Goal: Information Seeking & Learning: Learn about a topic

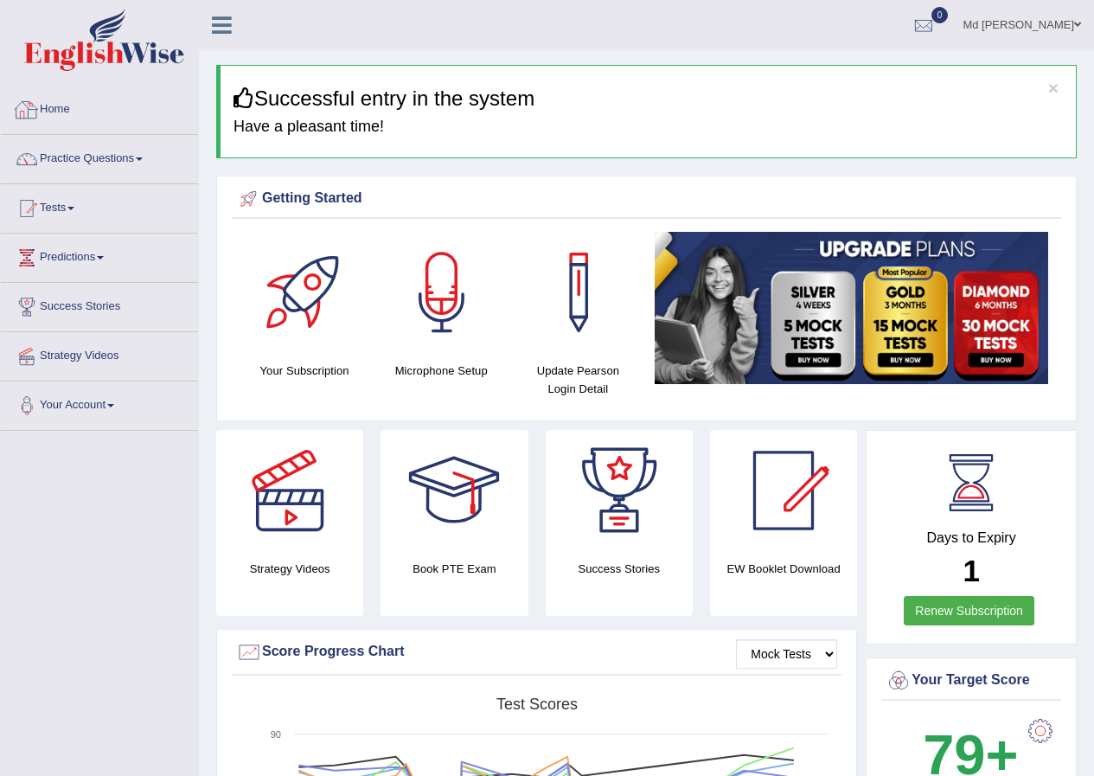
click at [90, 56] on img at bounding box center [104, 40] width 160 height 62
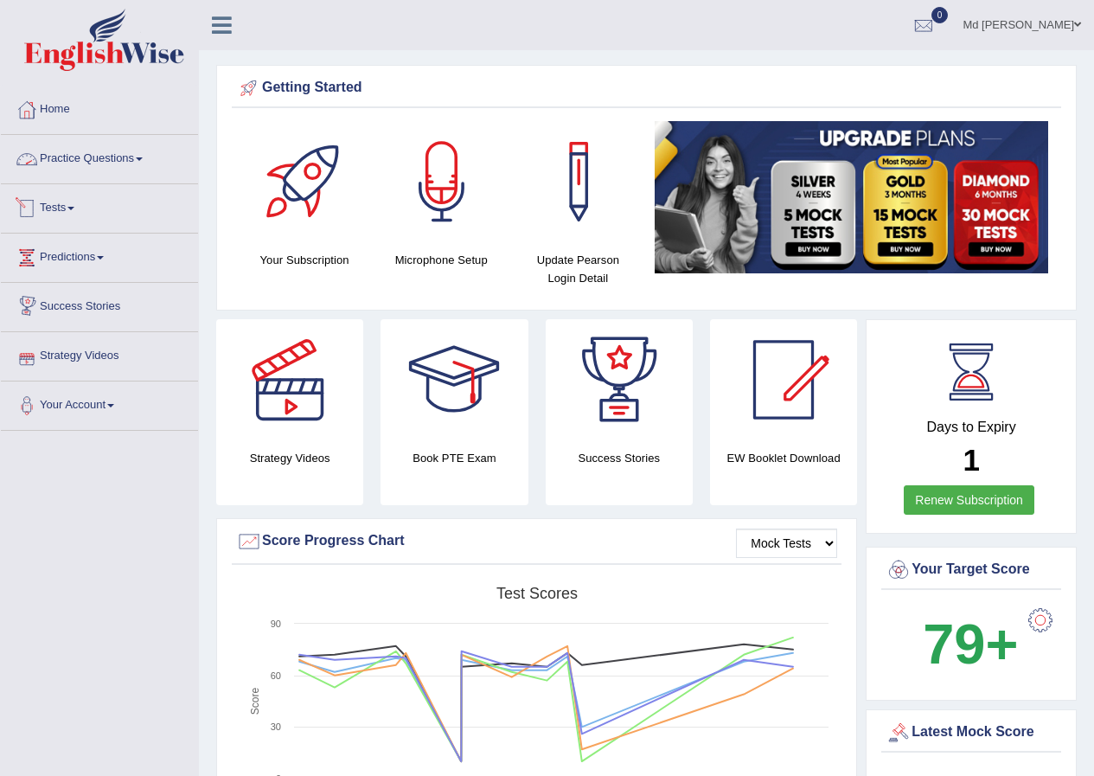
click at [111, 151] on link "Practice Questions" at bounding box center [99, 156] width 197 height 43
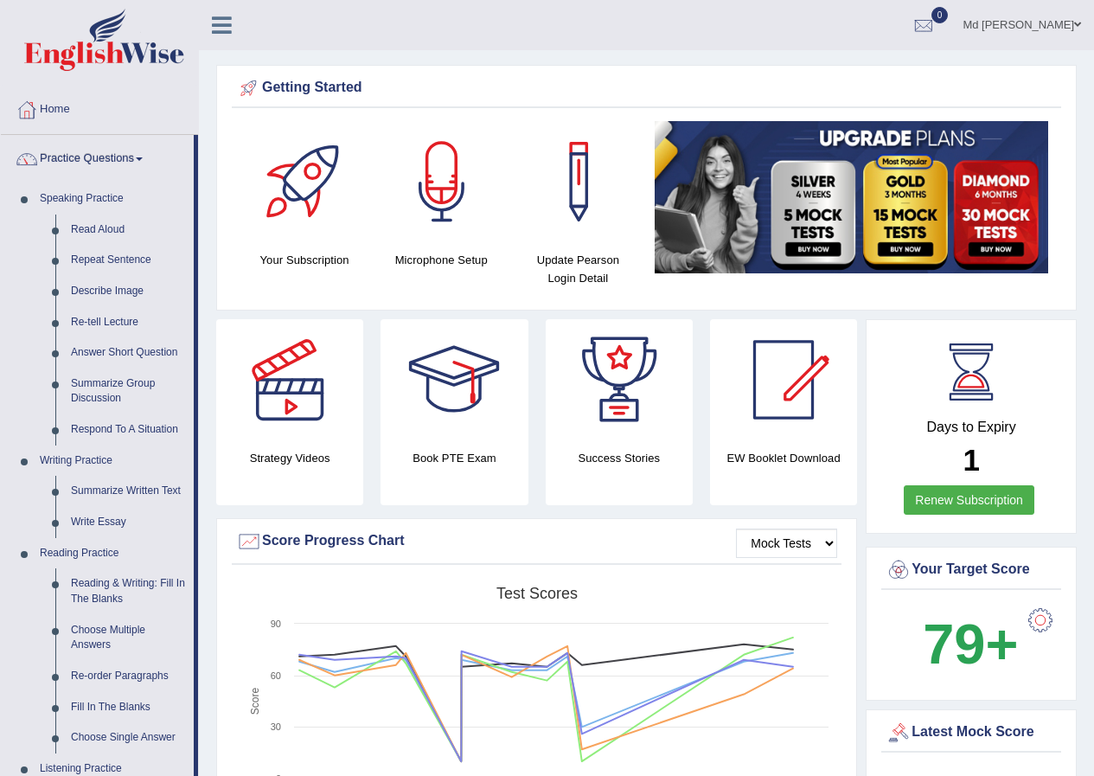
click at [110, 164] on link "Practice Questions" at bounding box center [97, 156] width 193 height 43
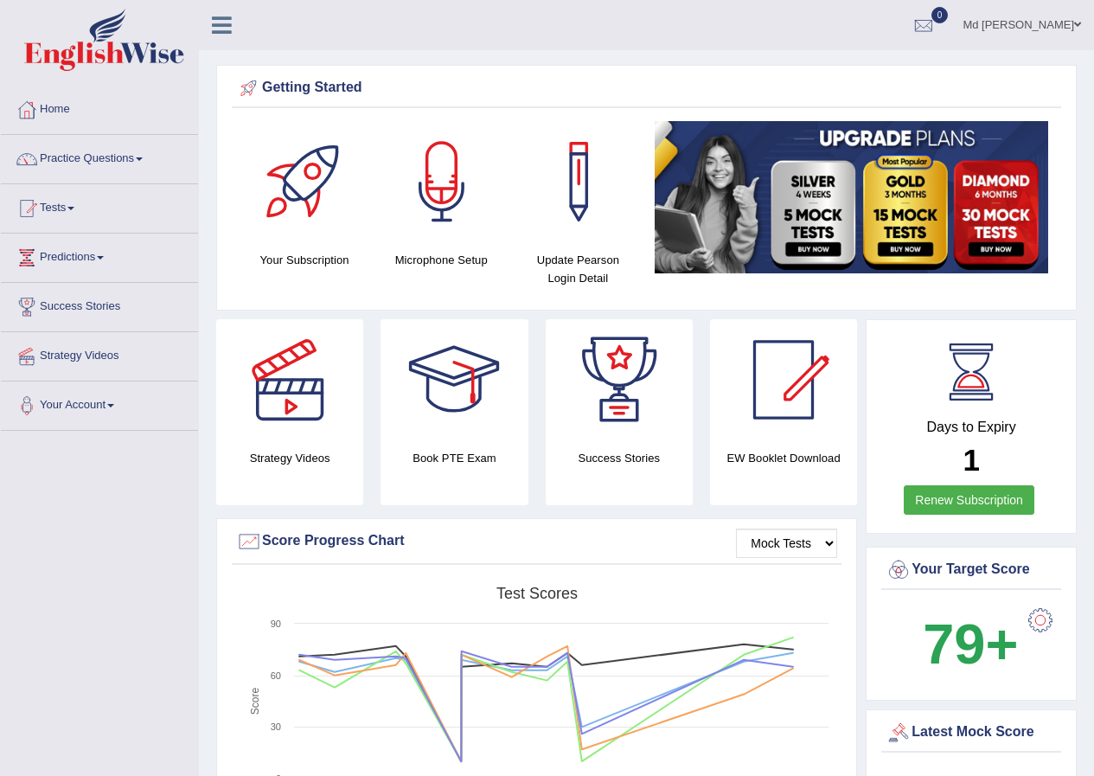
click at [110, 164] on link "Practice Questions" at bounding box center [99, 156] width 197 height 43
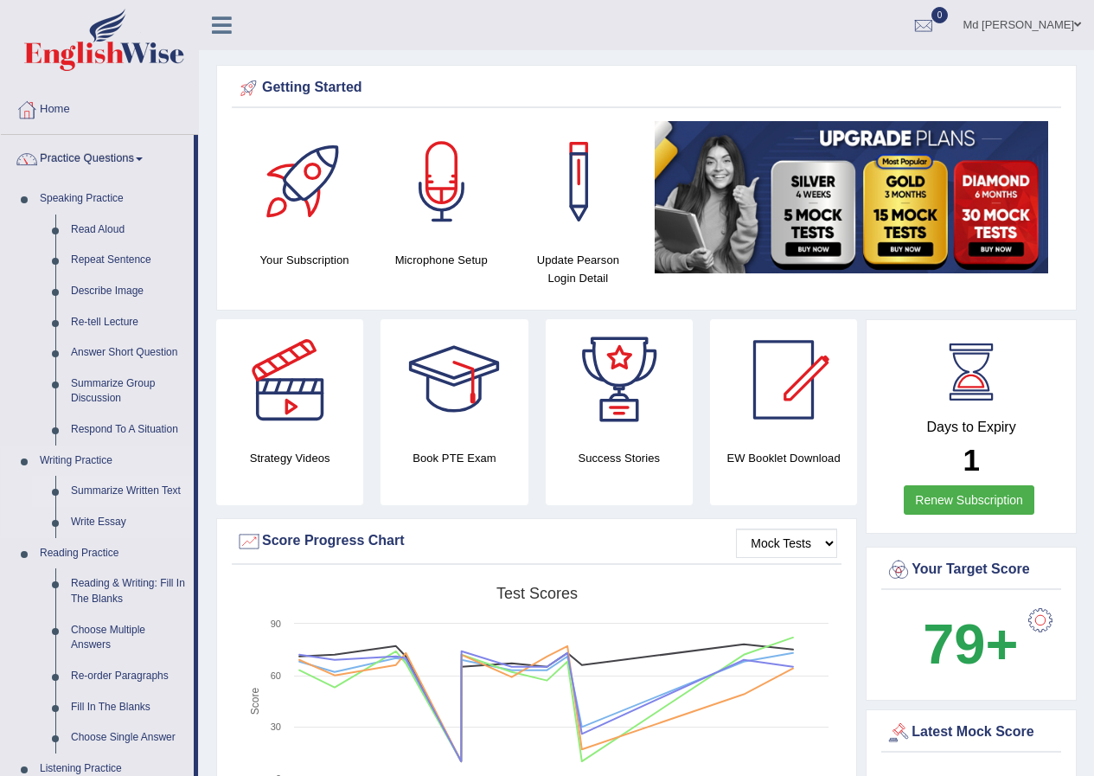
click at [102, 497] on link "Summarize Written Text" at bounding box center [128, 491] width 131 height 31
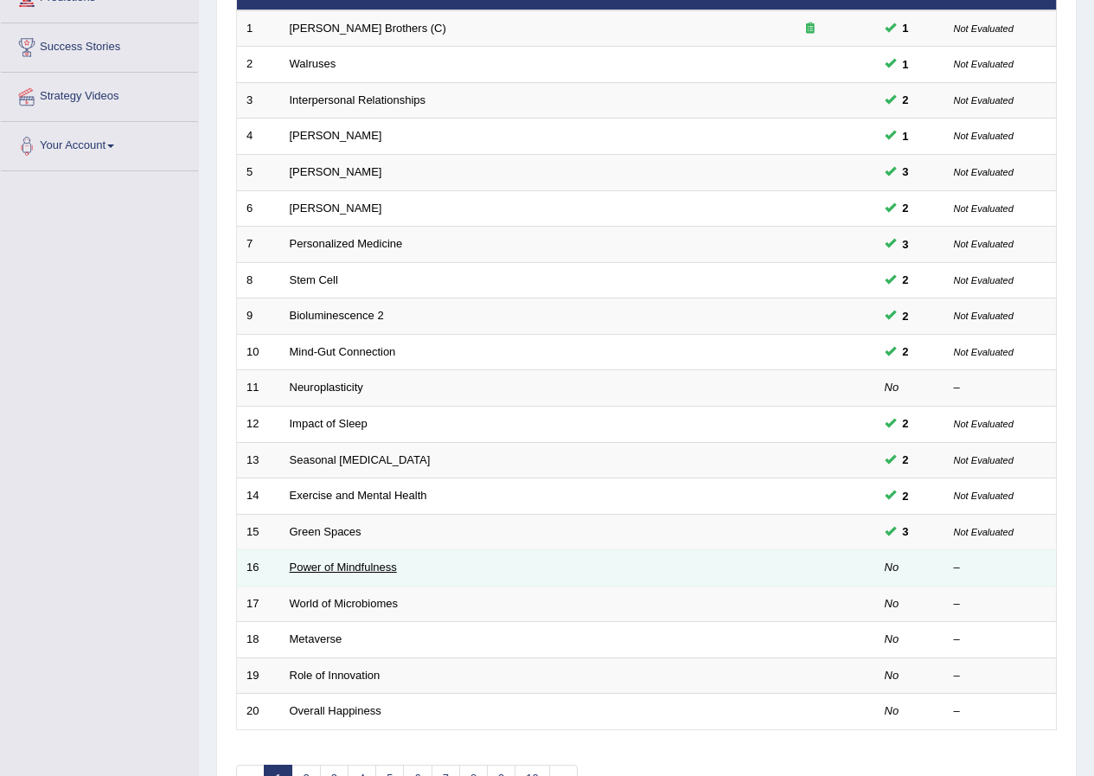
click at [322, 562] on link "Power of Mindfulness" at bounding box center [343, 567] width 107 height 13
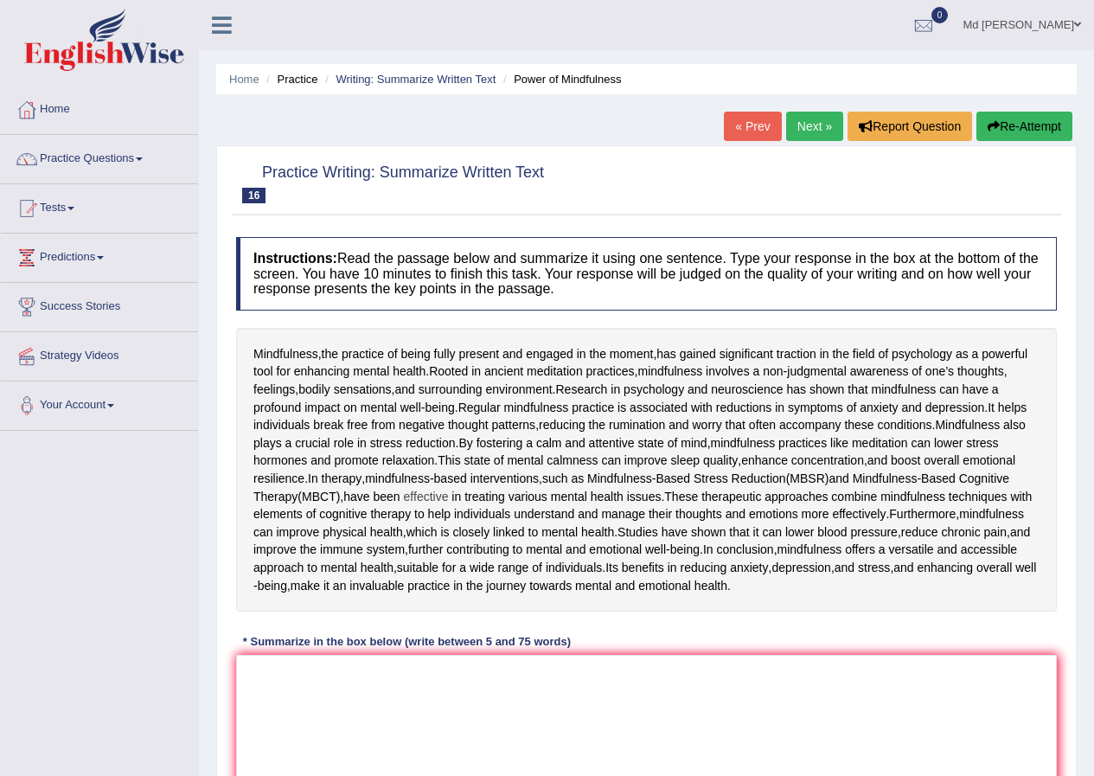
scroll to position [259, 0]
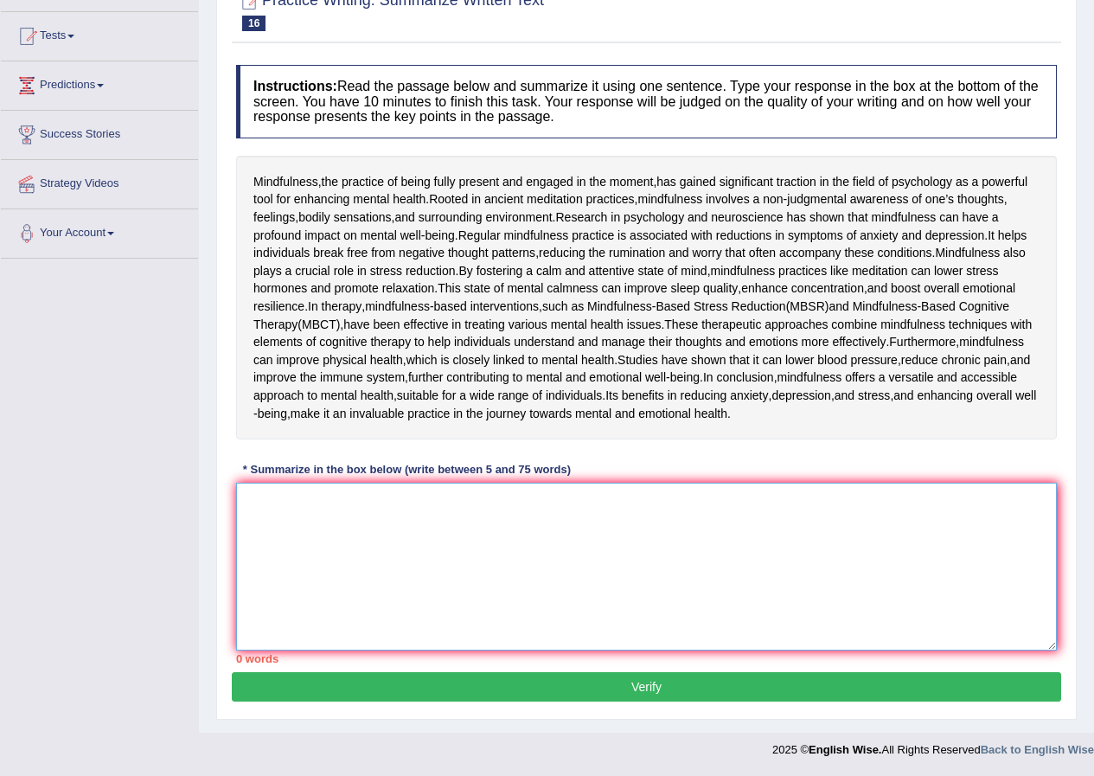
click at [363, 567] on textarea at bounding box center [646, 567] width 821 height 168
type textarea "Y"
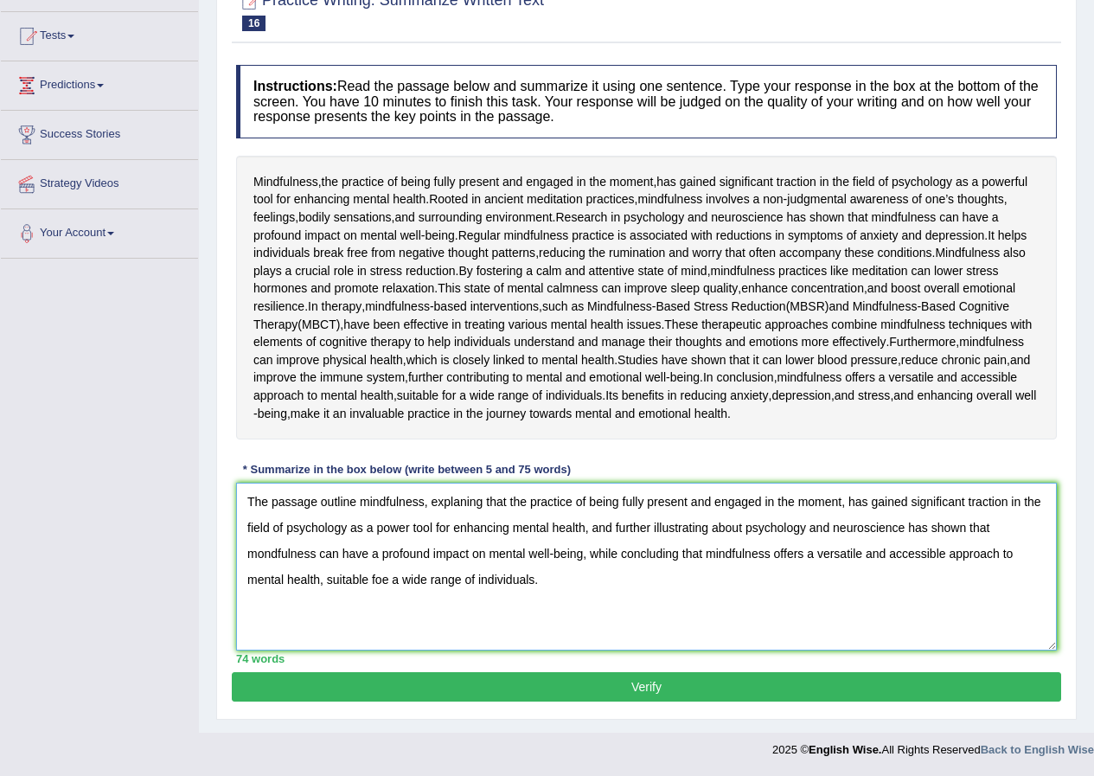
type textarea "The passage outline mindfulness, explaning that the practice of being fully pre…"
click at [634, 702] on button "Verify" at bounding box center [647, 686] width 830 height 29
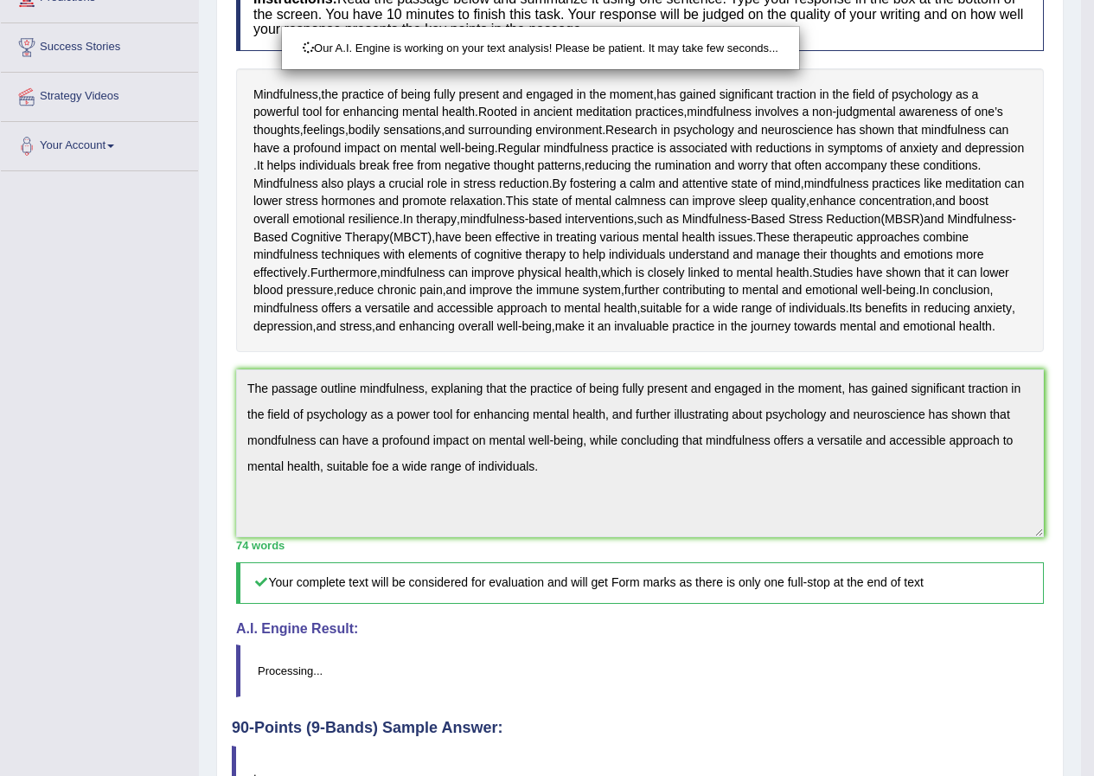
scroll to position [508, 0]
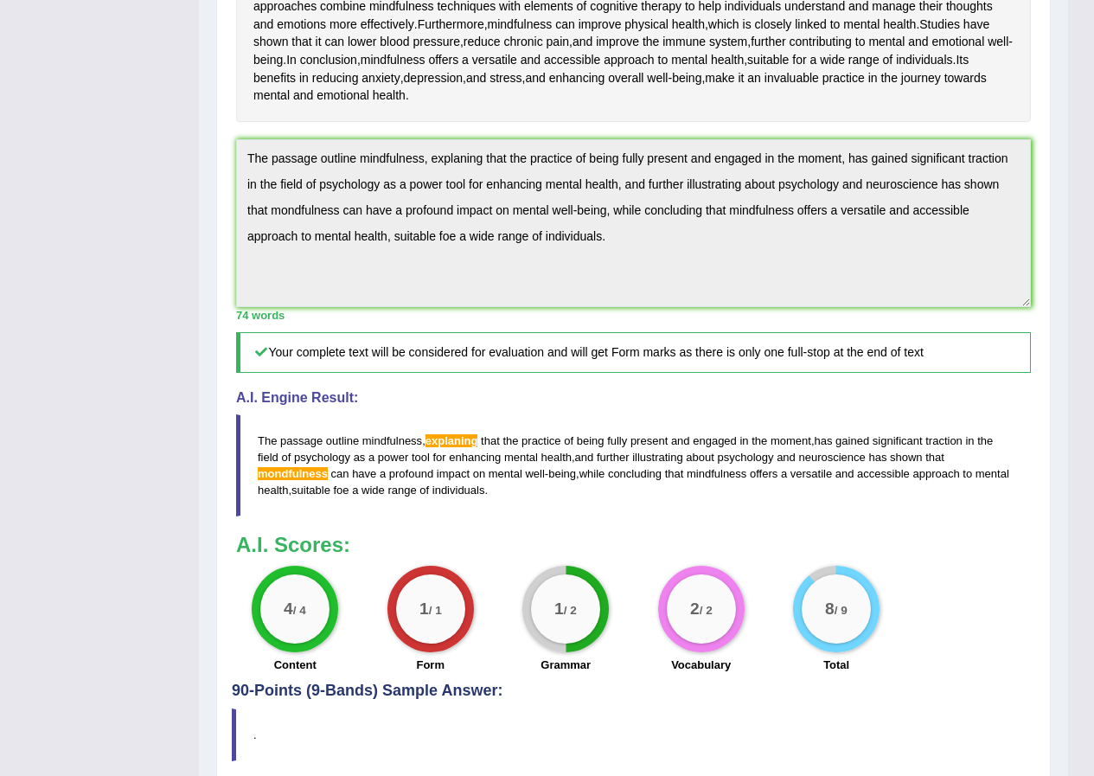
click at [118, 172] on div "Toggle navigation Home Practice Questions Speaking Practice Read Aloud Repeat S…" at bounding box center [534, 163] width 1068 height 1343
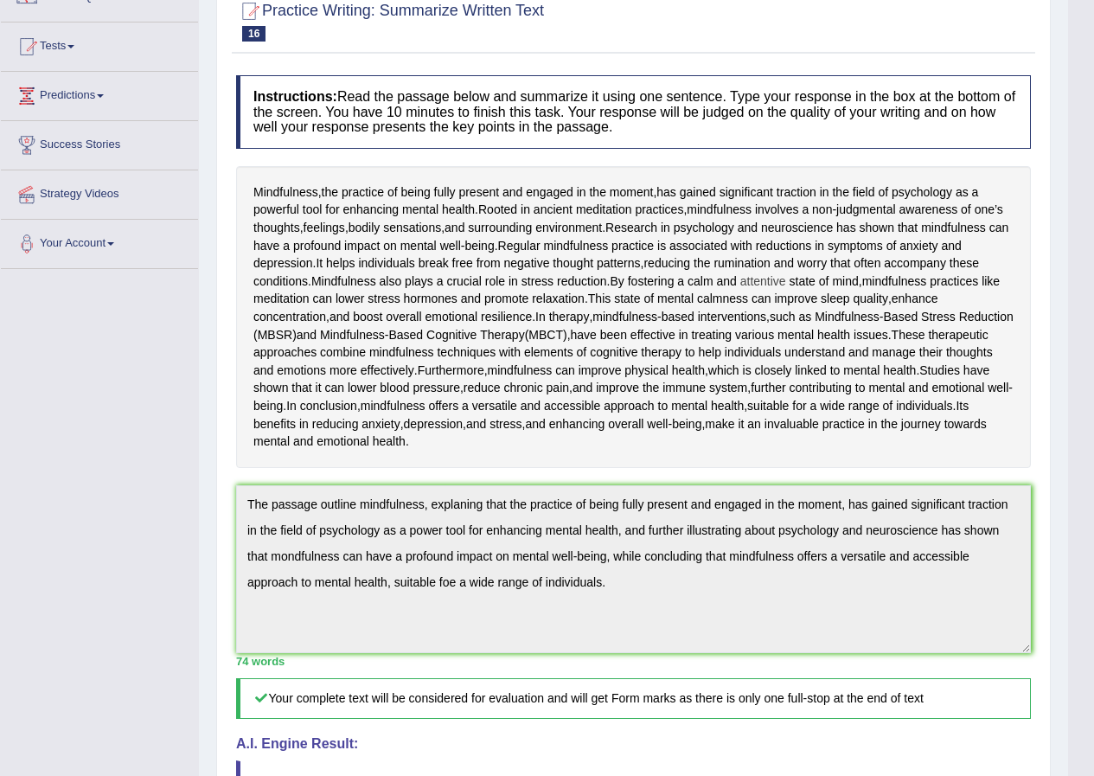
scroll to position [75, 0]
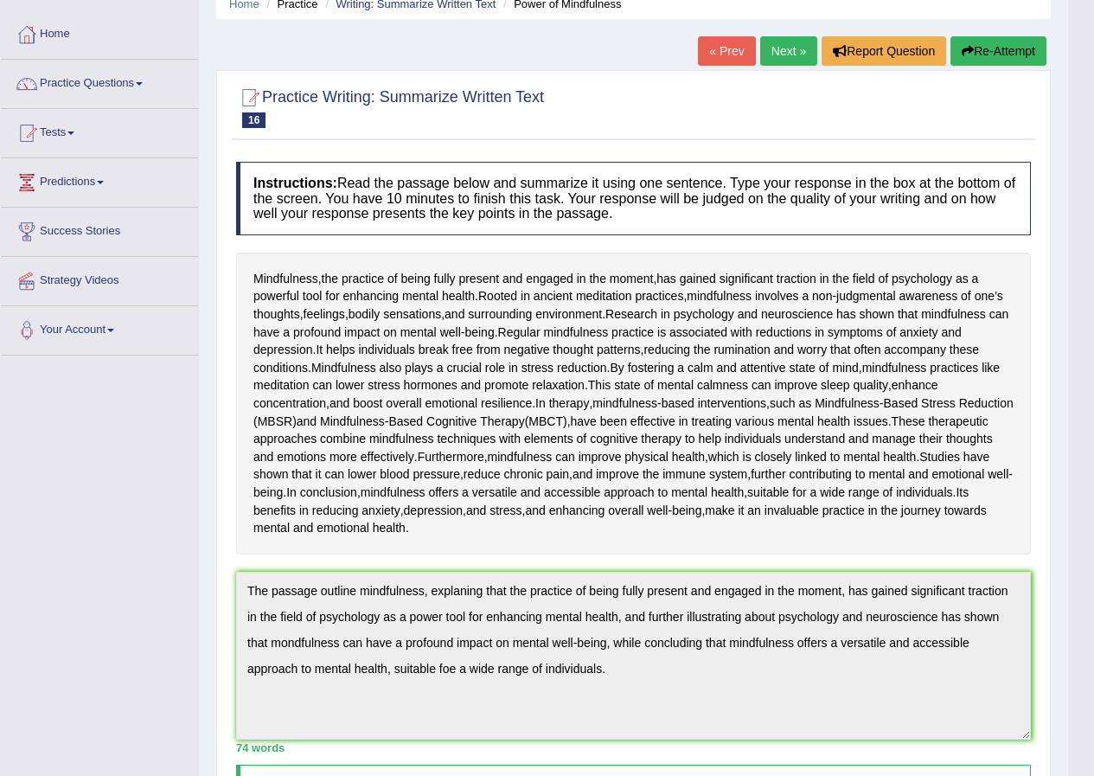
click at [996, 42] on button "Re-Attempt" at bounding box center [999, 50] width 96 height 29
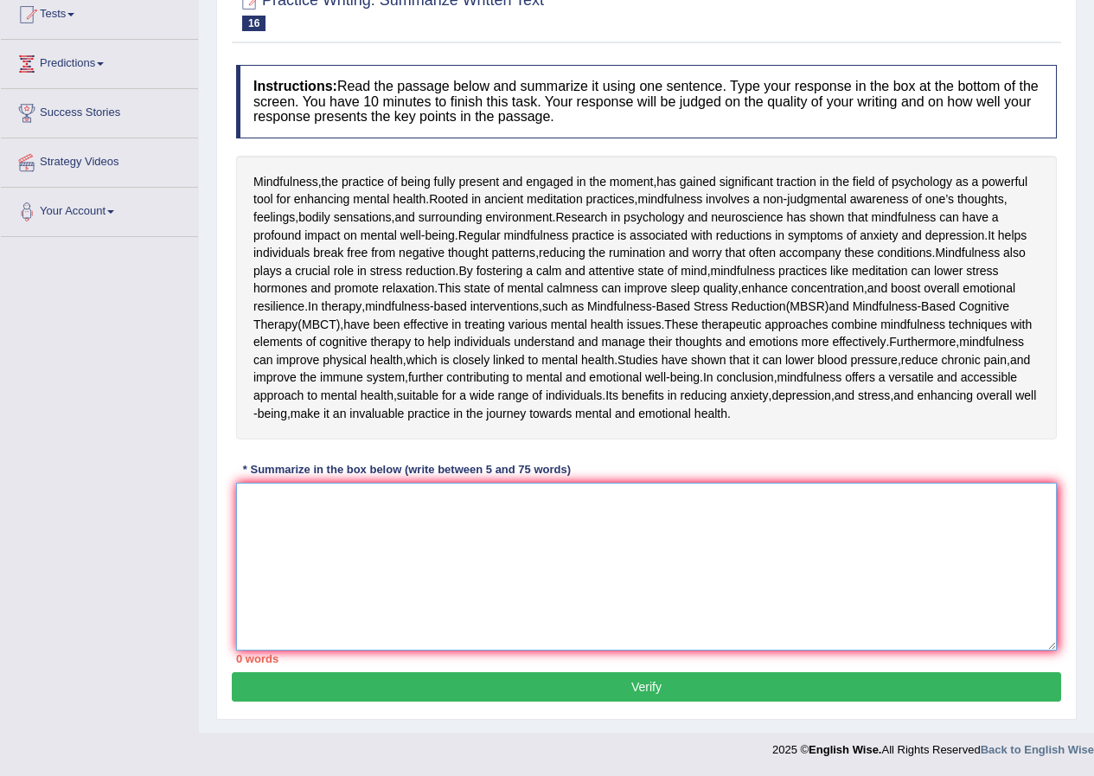
click at [401, 613] on textarea at bounding box center [646, 567] width 821 height 168
paste textarea "The passage outline mindfulness, explaning that the practice of being fully pre…"
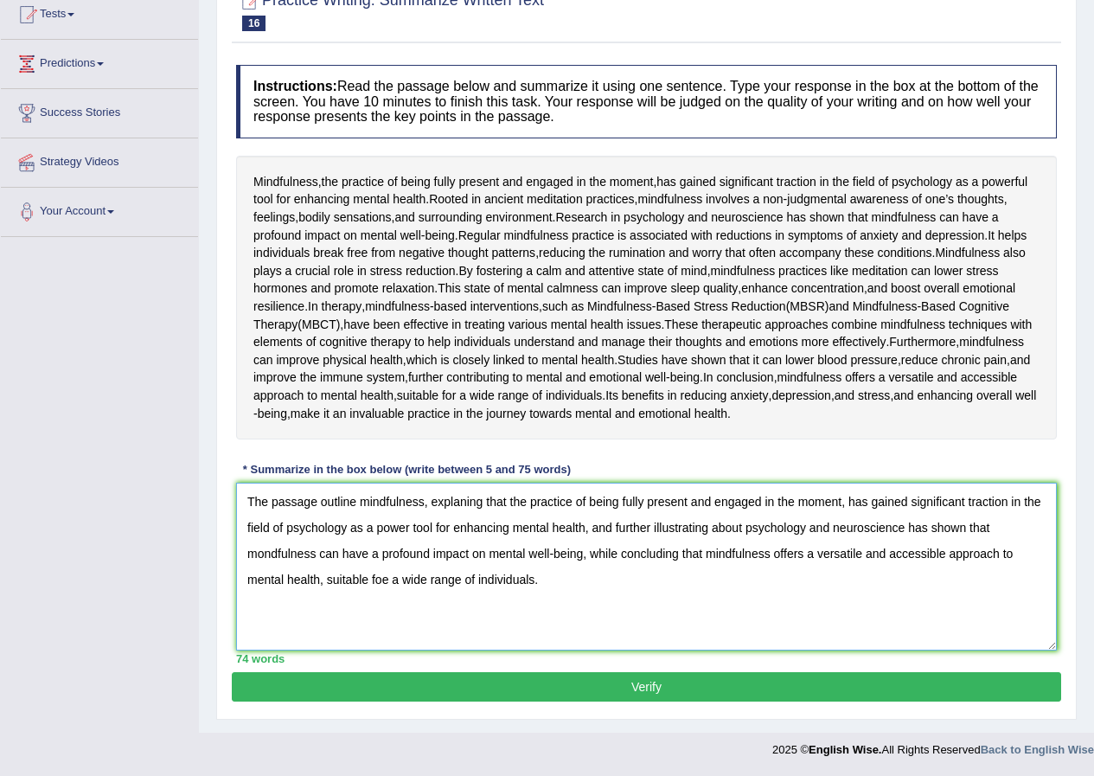
click at [261, 554] on textarea "The passage outline mindfulness, explaning that the practice of being fully pre…" at bounding box center [646, 567] width 821 height 168
click at [461, 500] on textarea "The passage outline mindfulness, explaning that the practice of being fully pre…" at bounding box center [646, 567] width 821 height 168
type textarea "The passage outline mindfulness, explaining that the practice of being fully pr…"
click at [515, 699] on button "Verify" at bounding box center [647, 686] width 830 height 29
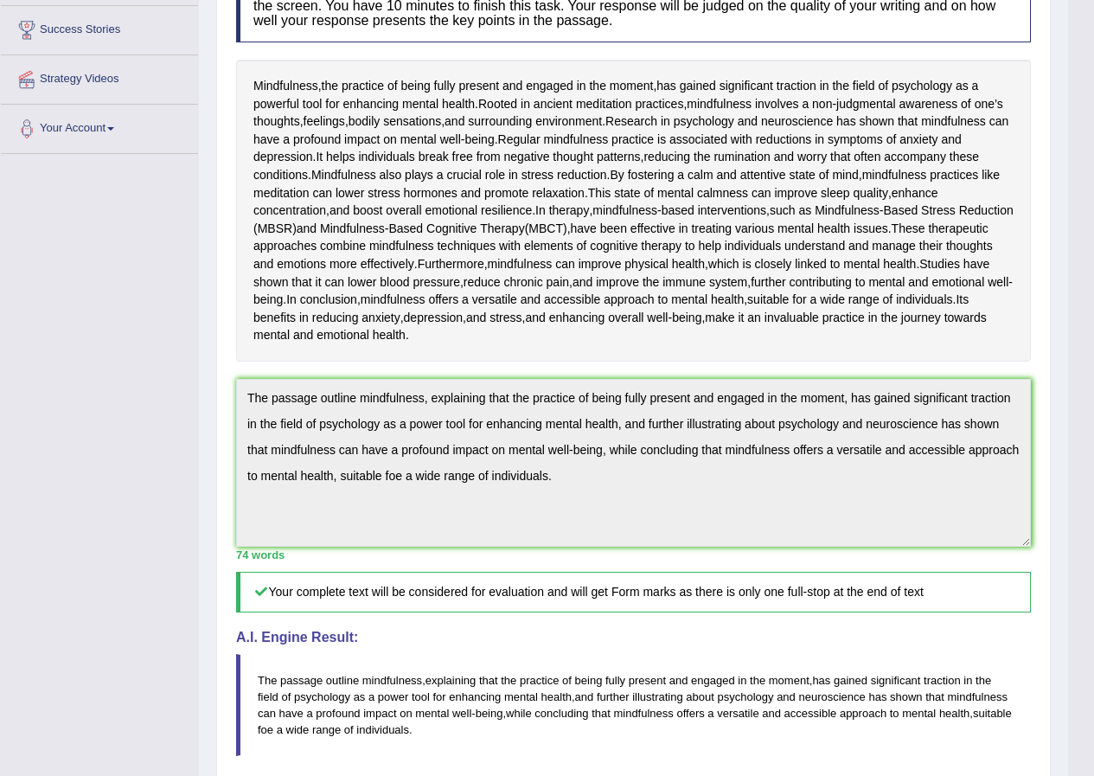
scroll to position [17, 0]
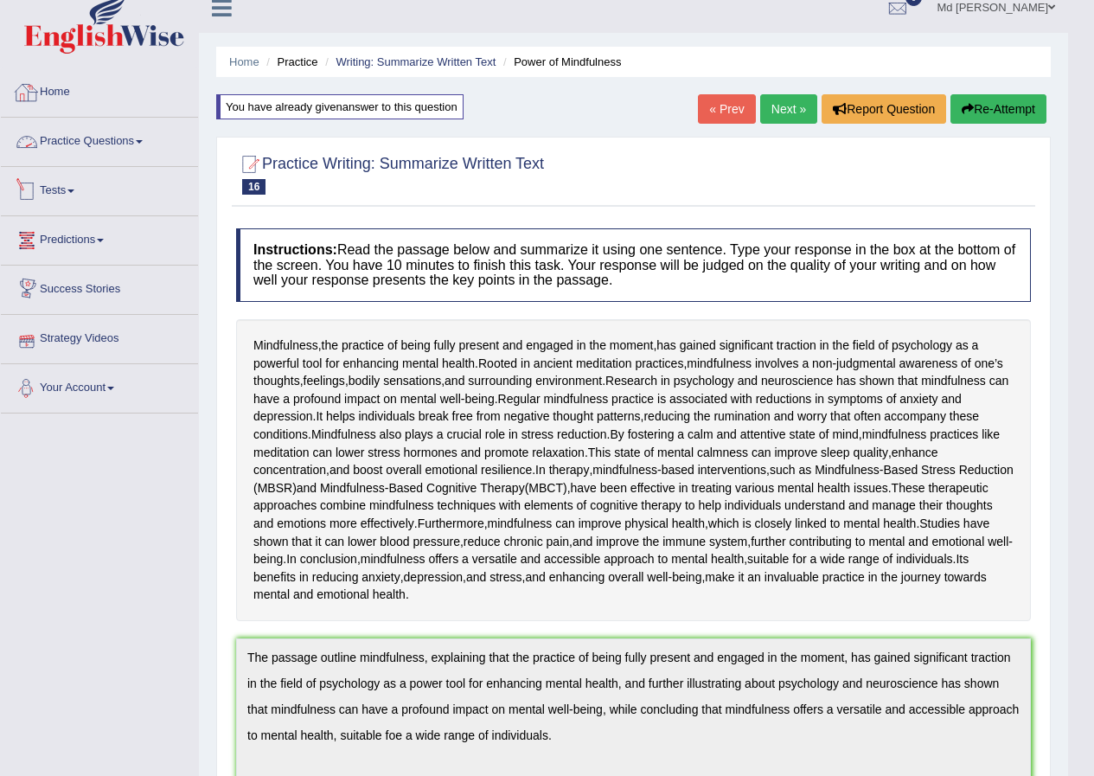
click at [119, 137] on link "Practice Questions" at bounding box center [99, 139] width 197 height 43
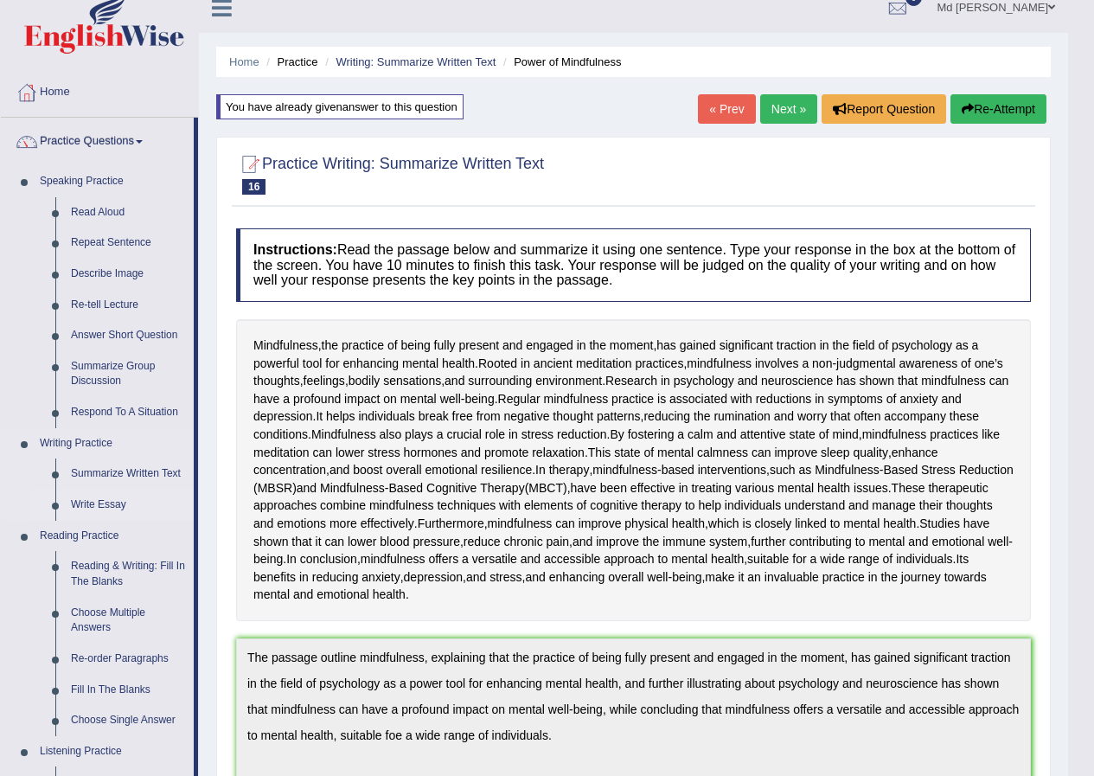
click at [123, 515] on link "Write Essay" at bounding box center [128, 505] width 131 height 31
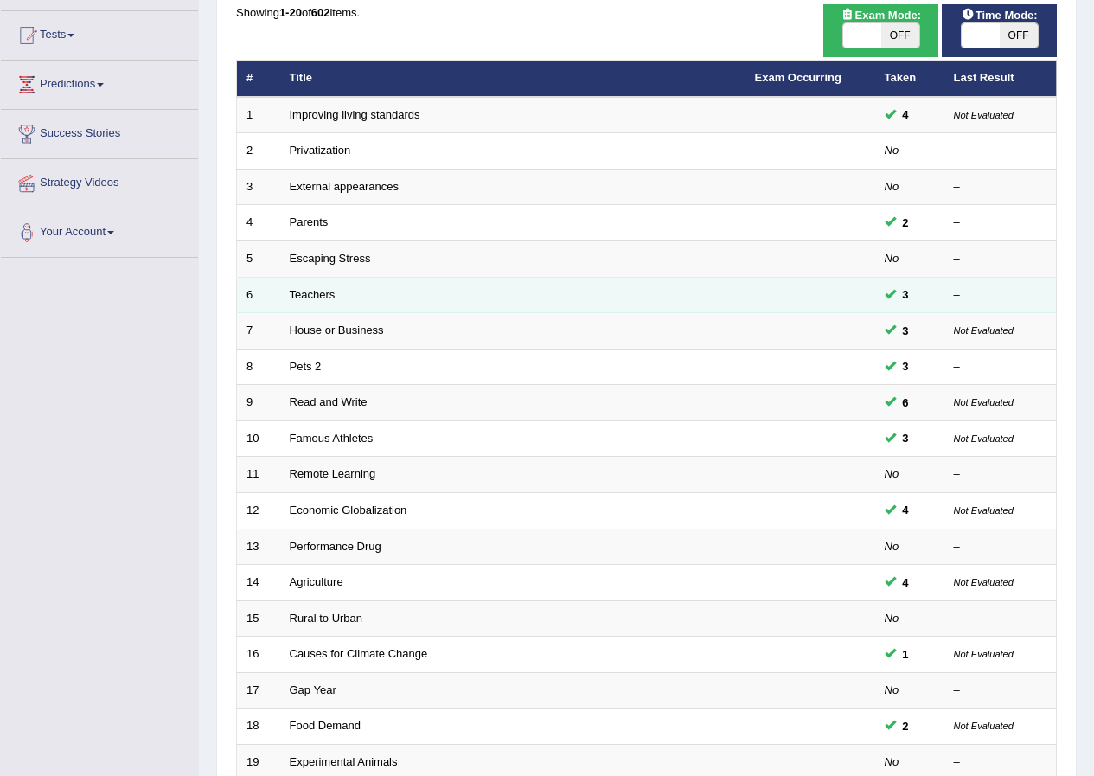
scroll to position [346, 0]
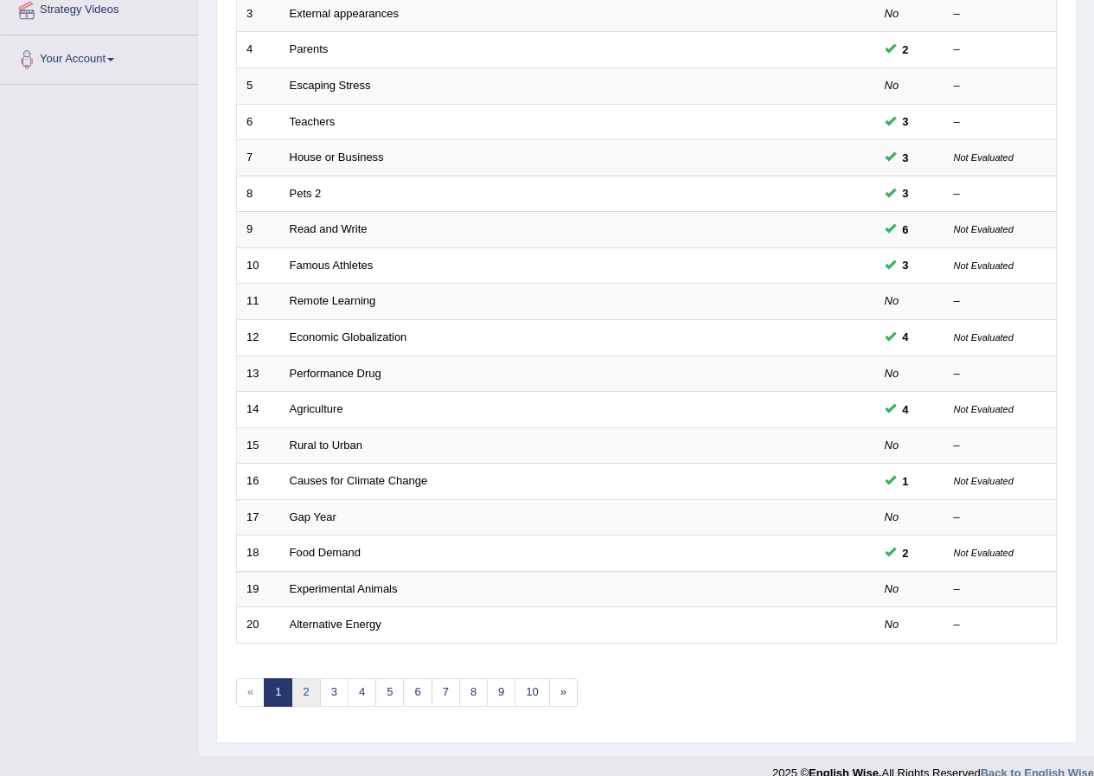
click at [309, 681] on link "2" at bounding box center [305, 692] width 29 height 29
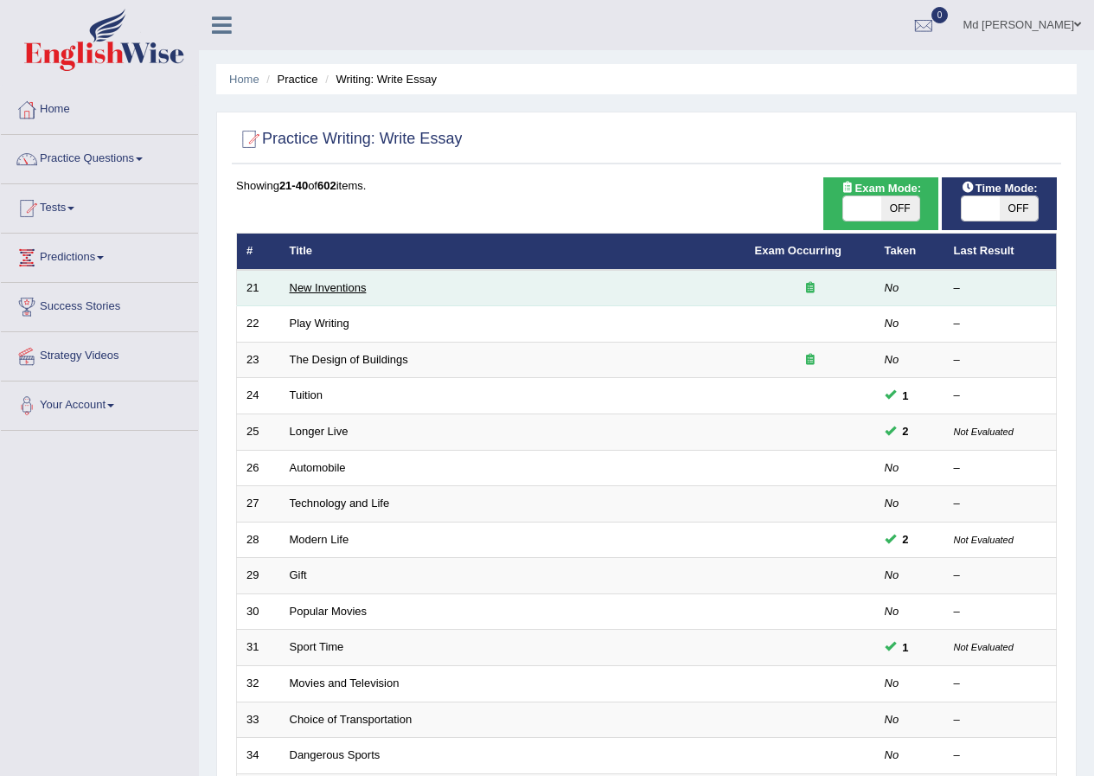
click at [329, 288] on link "New Inventions" at bounding box center [328, 287] width 77 height 13
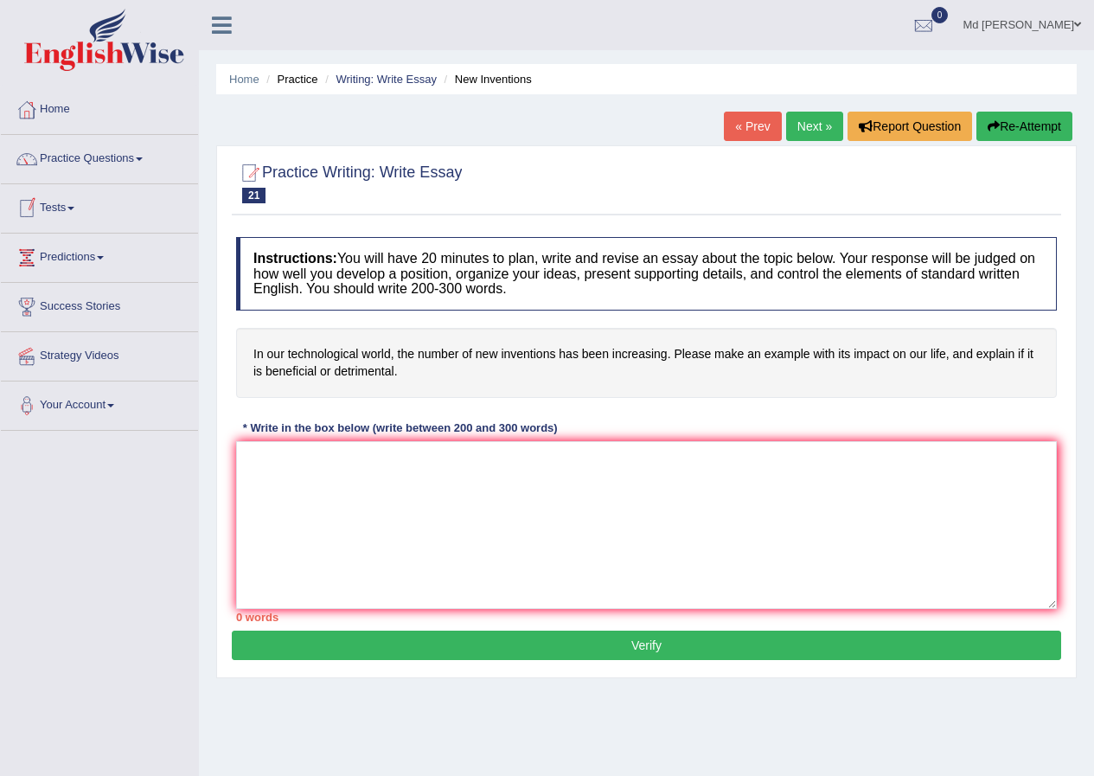
click at [71, 198] on link "Tests" at bounding box center [99, 205] width 197 height 43
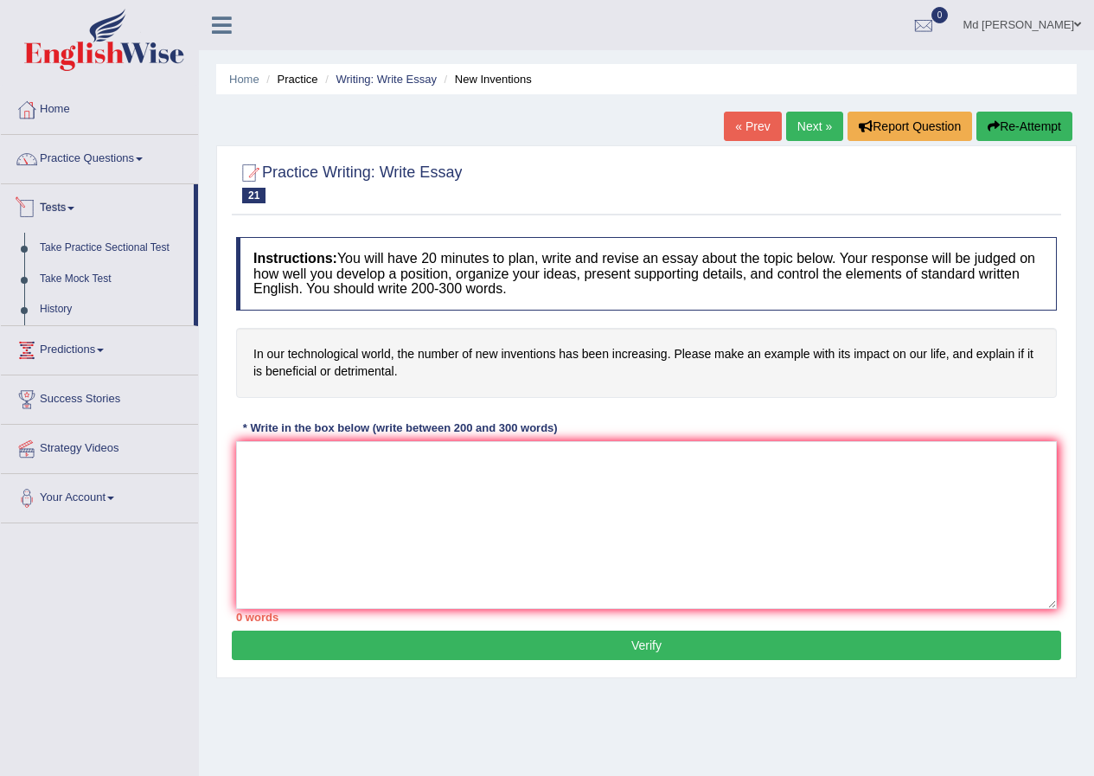
click at [54, 208] on link "Tests" at bounding box center [97, 205] width 193 height 43
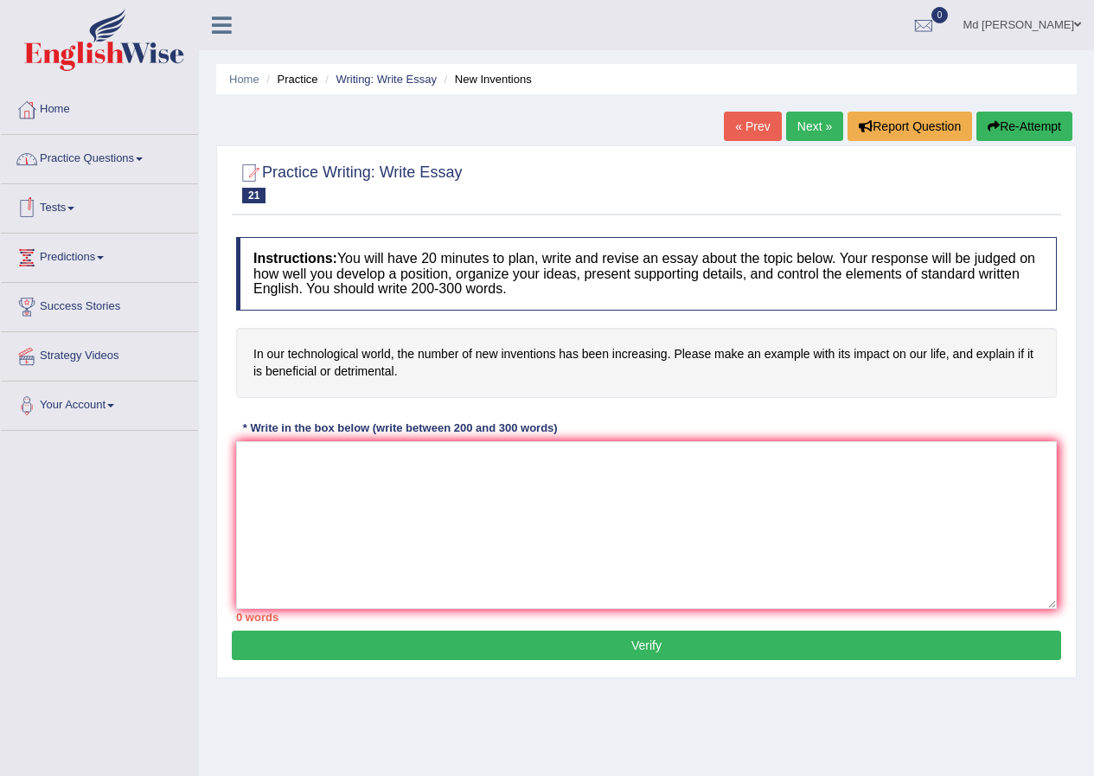
click at [81, 170] on link "Practice Questions" at bounding box center [99, 156] width 197 height 43
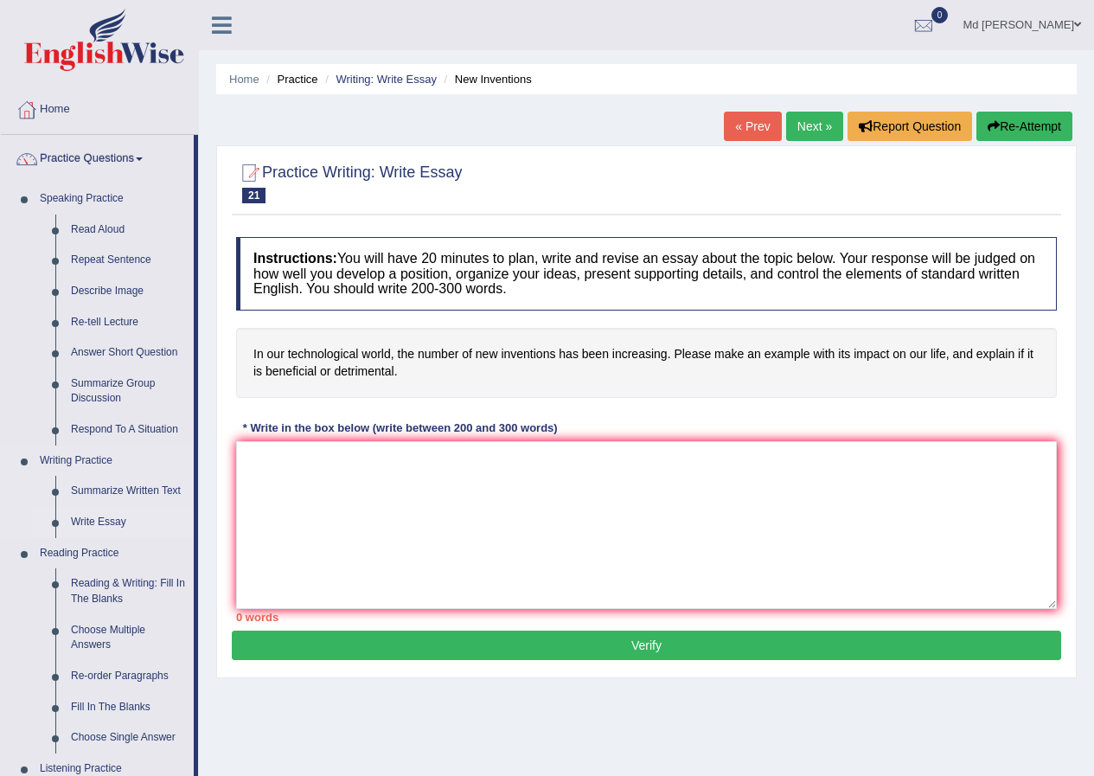
click at [91, 520] on link "Write Essay" at bounding box center [128, 522] width 131 height 31
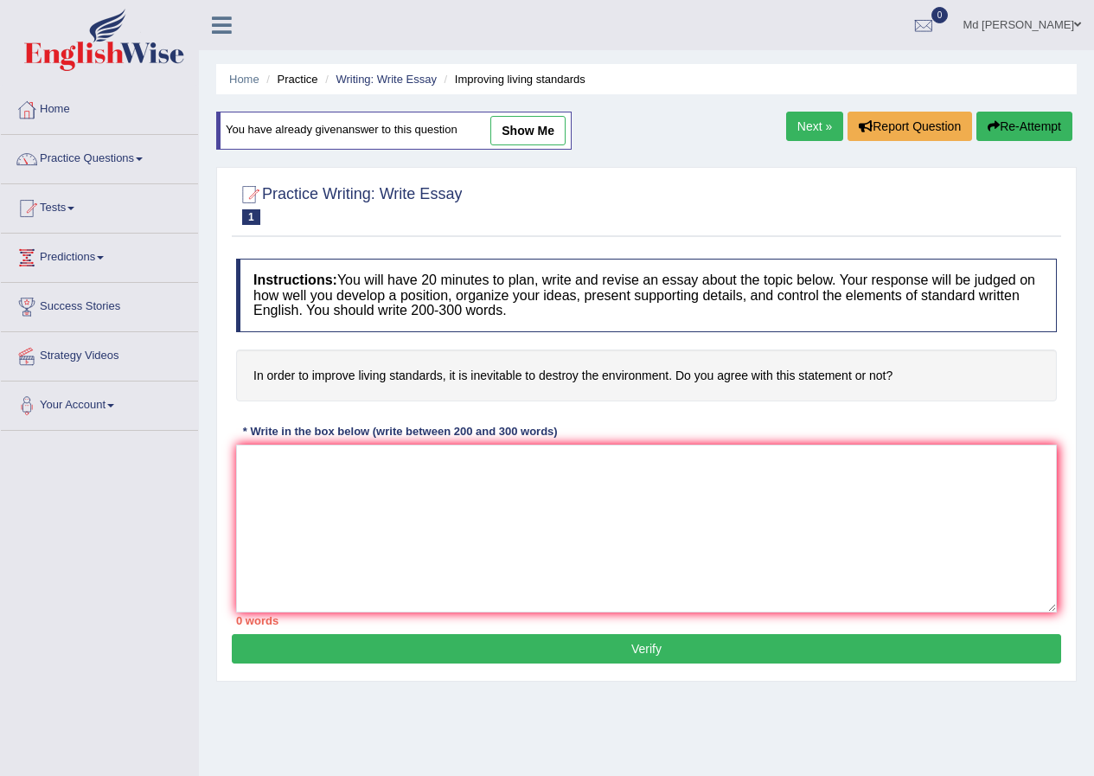
click at [529, 128] on link "show me" at bounding box center [527, 130] width 75 height 29
type textarea "The increasing influence of (topic name) on our lives has ignited numerous disc…"
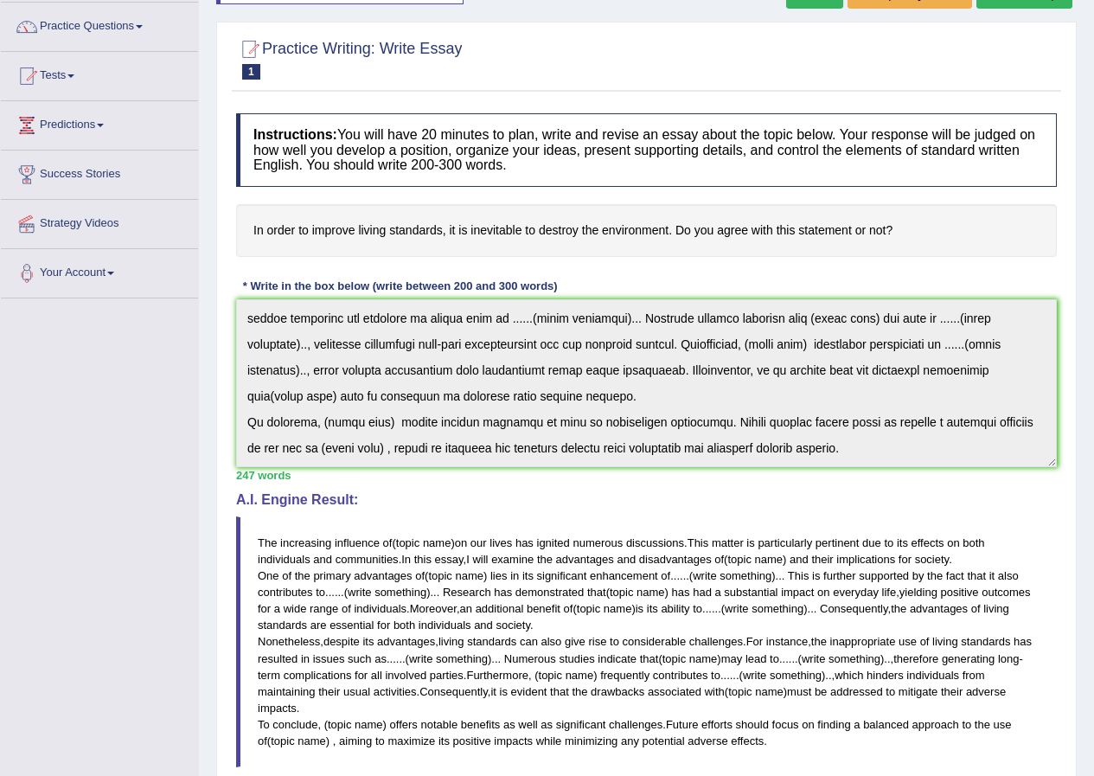
scroll to position [178, 0]
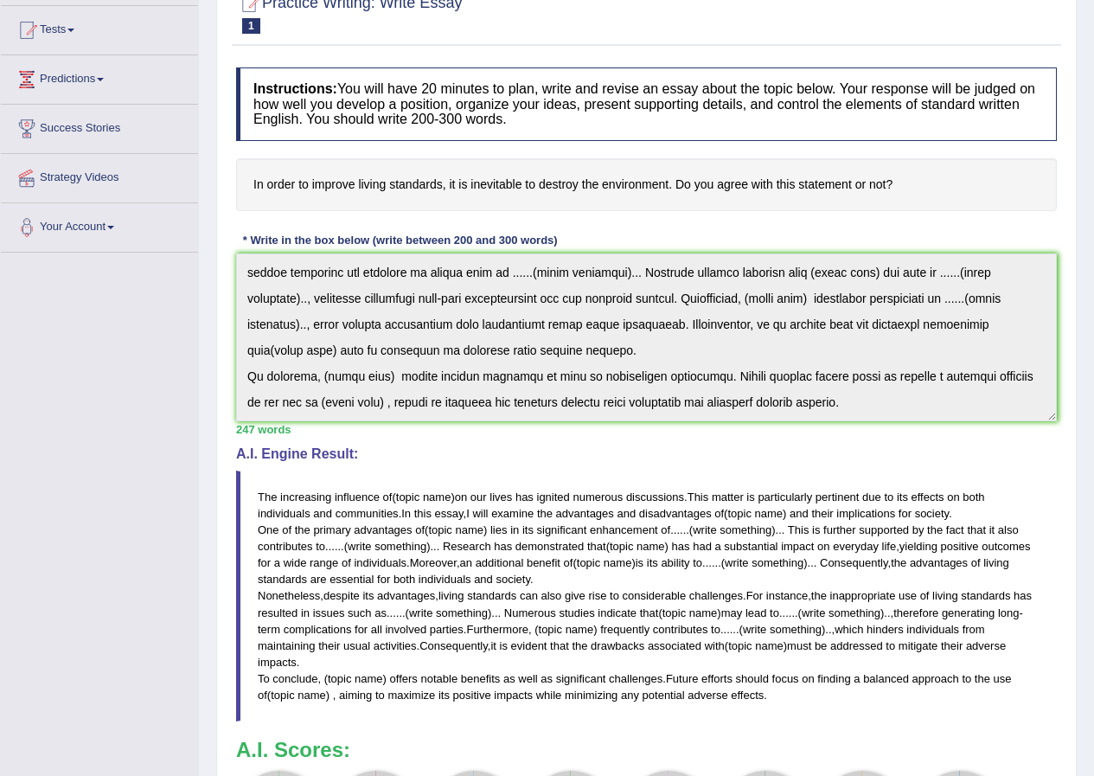
click at [1093, 598] on html "Toggle navigation Home Practice Questions Speaking Practice Read Aloud Repeat S…" at bounding box center [547, 210] width 1094 height 776
